Goal: Find specific page/section: Find specific page/section

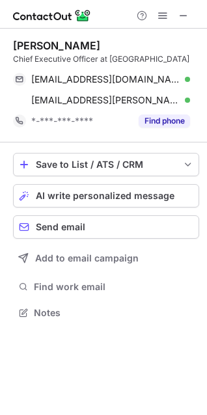
scroll to position [304, 207]
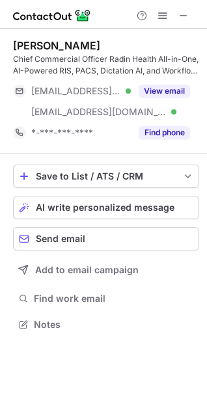
scroll to position [315, 207]
